Goal: Task Accomplishment & Management: Manage account settings

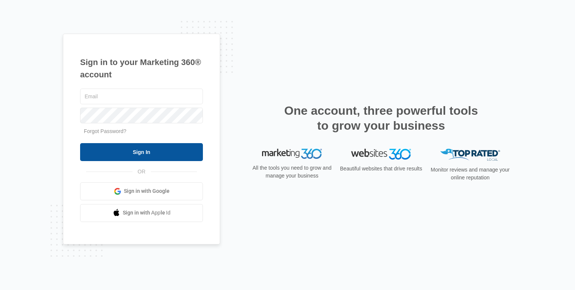
type input "[EMAIL_ADDRESS][DOMAIN_NAME]"
click at [148, 156] on input "Sign In" at bounding box center [141, 152] width 123 height 18
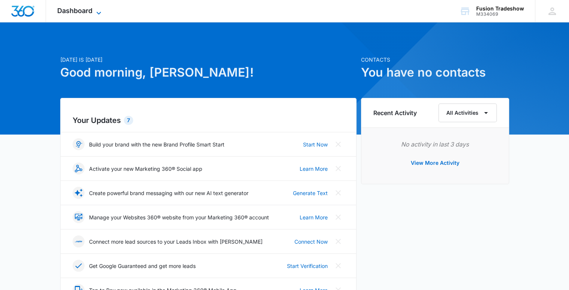
click at [90, 11] on span "Dashboard" at bounding box center [74, 11] width 35 height 8
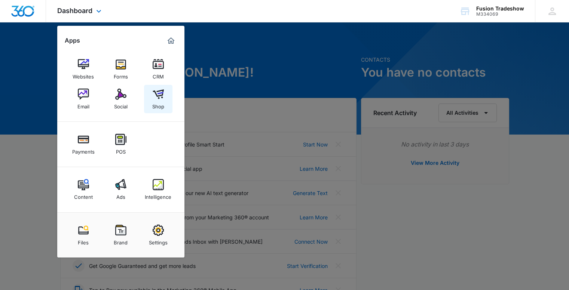
click at [161, 89] on img at bounding box center [158, 94] width 11 height 11
